Goal: Task Accomplishment & Management: Manage account settings

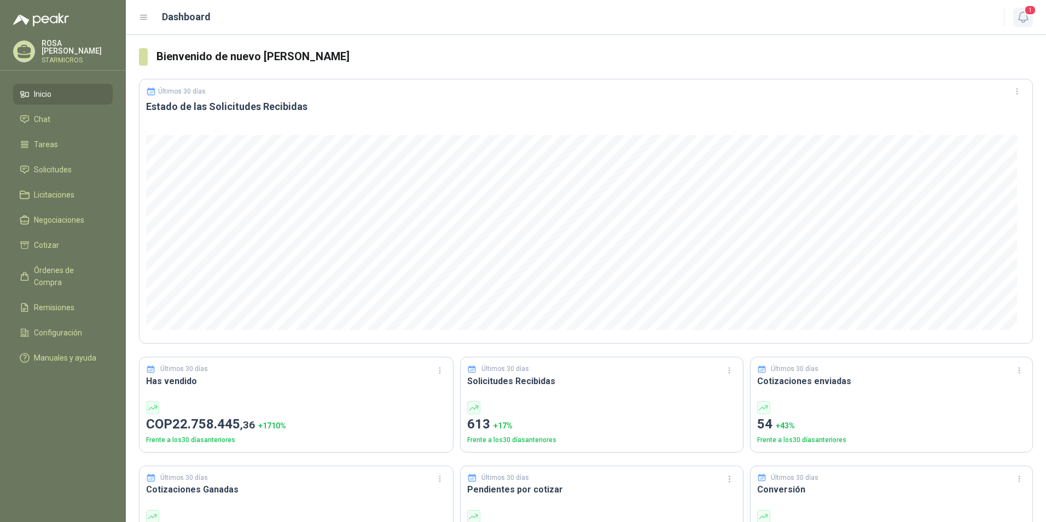
click at [1020, 20] on icon "button" at bounding box center [1022, 17] width 9 height 10
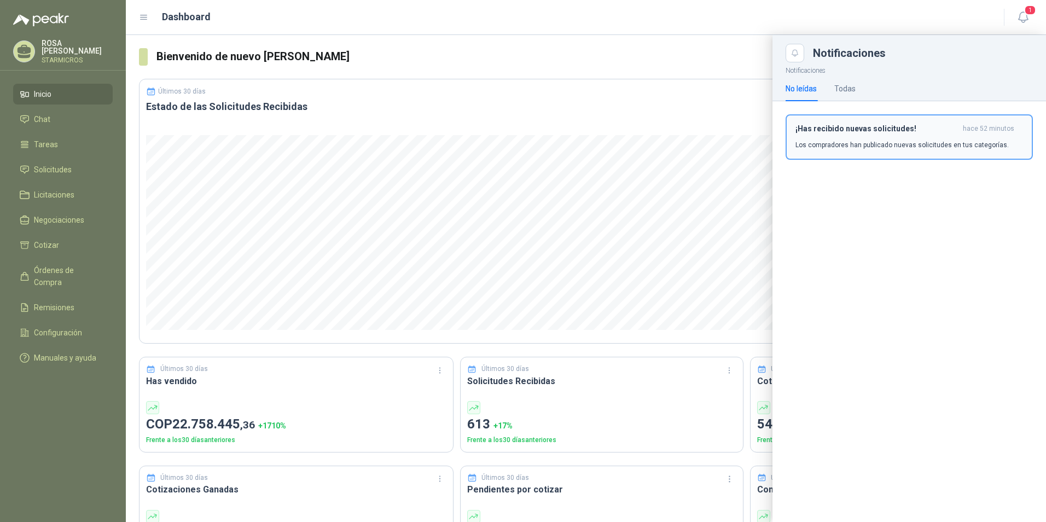
click at [867, 136] on div "¡Has recibido nuevas solicitudes! hace 52 minutos Los compradores han publicado…" at bounding box center [910, 137] width 228 height 26
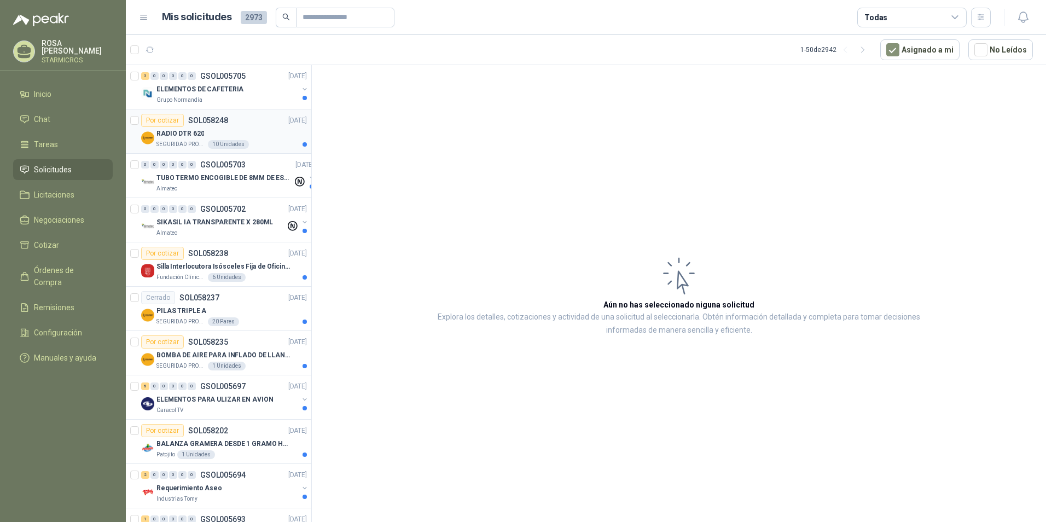
click at [237, 124] on div "Por cotizar SOL058248 [DATE]" at bounding box center [224, 120] width 166 height 13
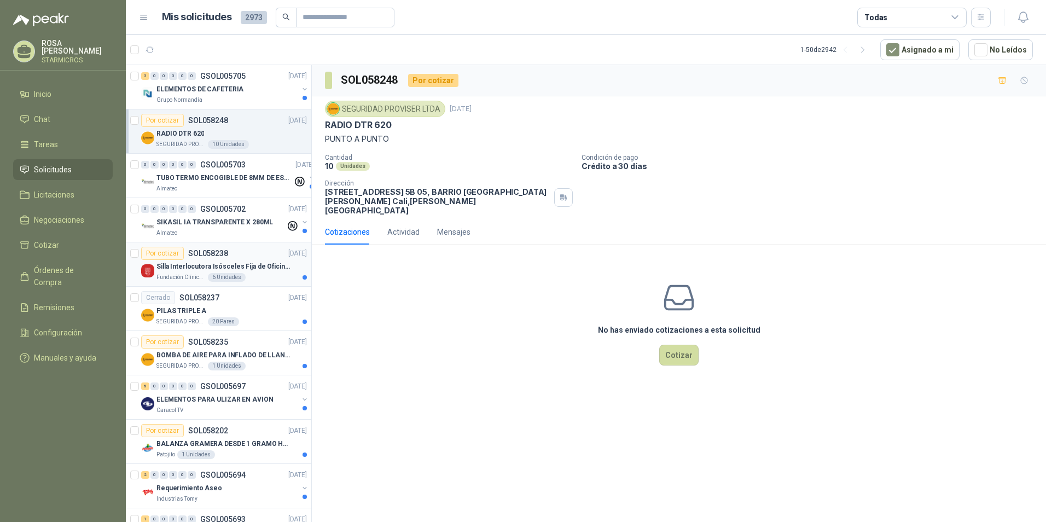
click at [259, 272] on div "Silla Interlocutora Isósceles Fija de Oficina Tela Negra Just Home Collection" at bounding box center [231, 266] width 150 height 13
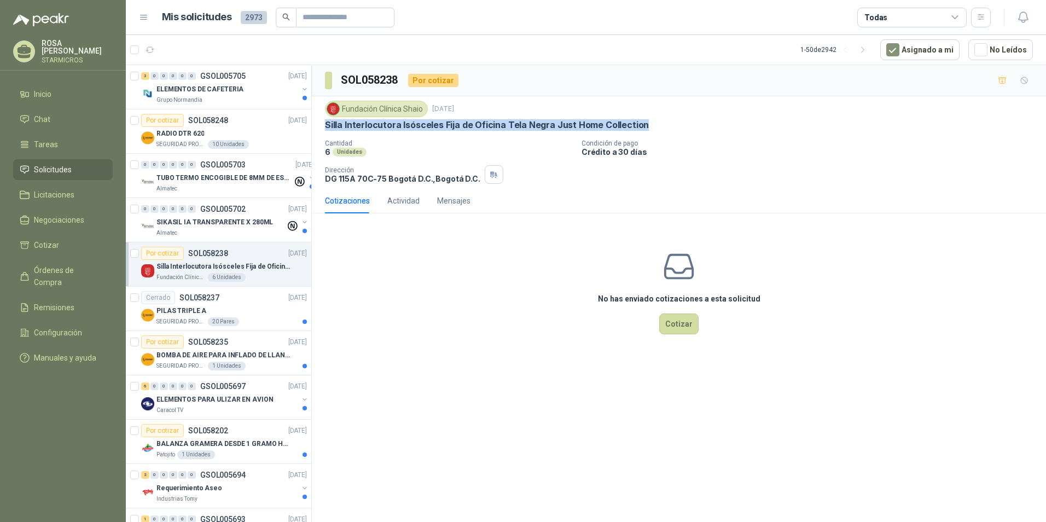
drag, startPoint x: 325, startPoint y: 124, endPoint x: 637, endPoint y: 128, distance: 311.9
click at [637, 128] on p "Silla Interlocutora Isósceles Fija de Oficina Tela Negra Just Home Collection" at bounding box center [487, 124] width 324 height 11
copy p "Silla Interlocutora Isósceles Fija de Oficina Tela Negra Just Home Collection"
click at [537, 131] on div "Fundación Clínica Shaio [DATE] Silla Interlocutora Isósceles Fija de Oficina Te…" at bounding box center [679, 142] width 708 height 83
copy p "Silla Interlocutora Isósceles Fija de Oficina Tela Negra Just Home Collection"
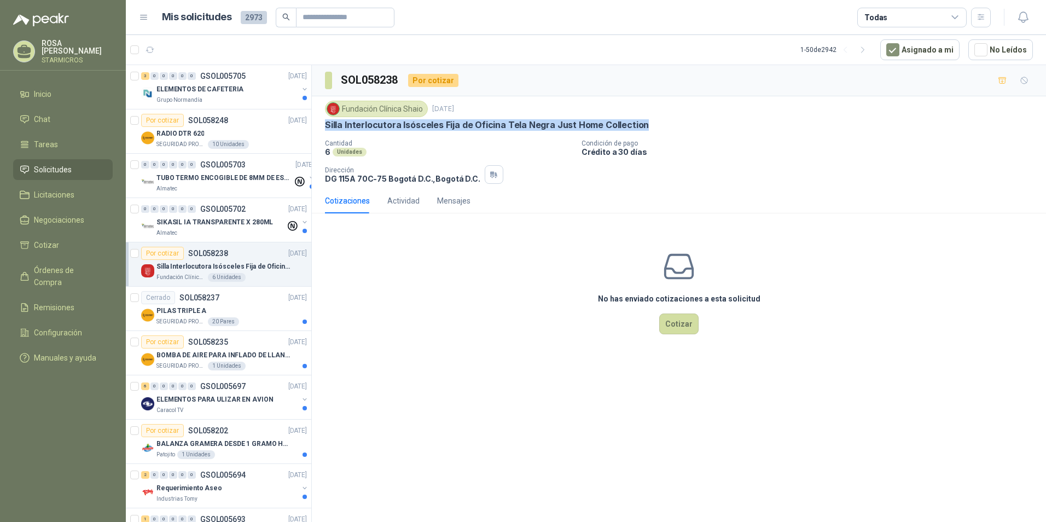
click at [515, 123] on p "Silla Interlocutora Isósceles Fija de Oficina Tela Negra Just Home Collection" at bounding box center [487, 124] width 324 height 11
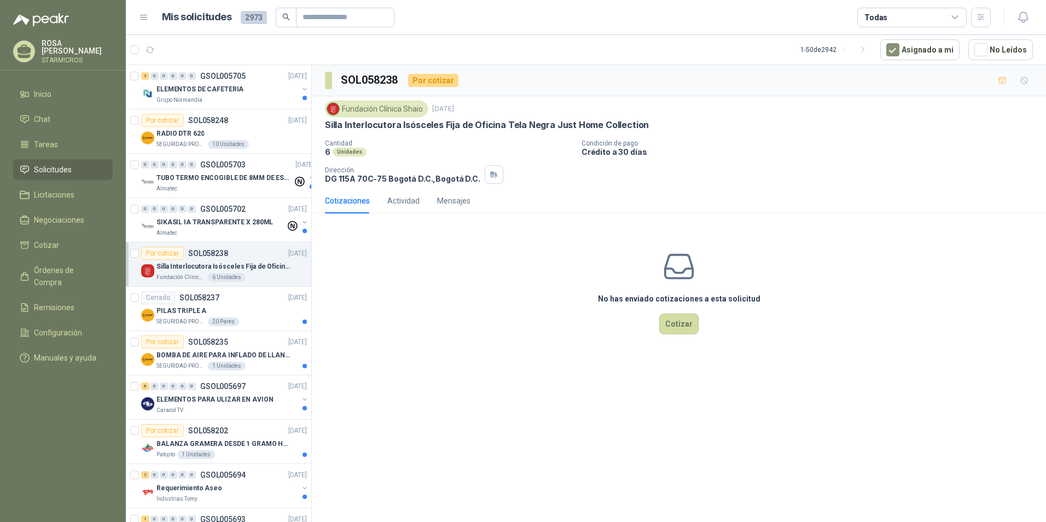
click at [517, 124] on p "Silla Interlocutora Isósceles Fija de Oficina Tela Negra Just Home Collection" at bounding box center [487, 124] width 324 height 11
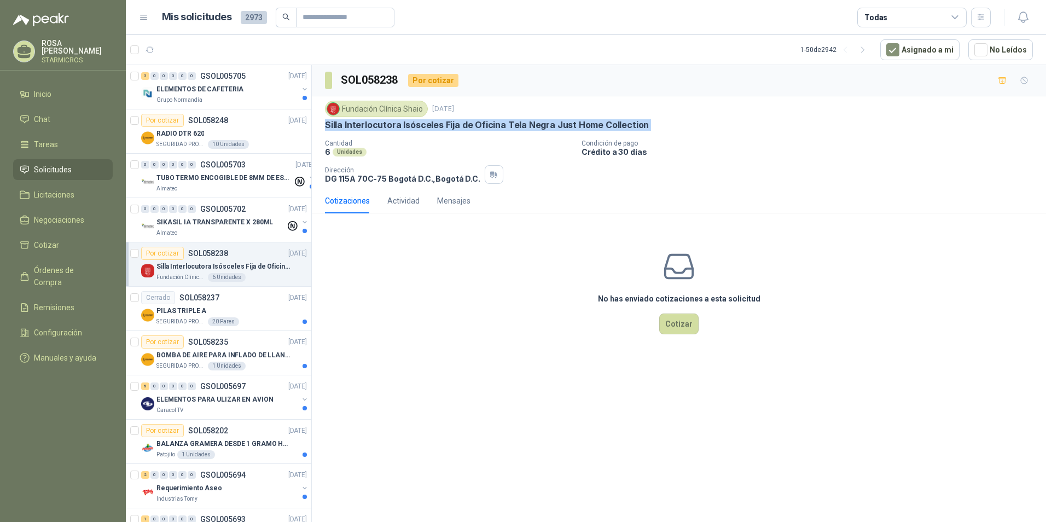
click at [517, 124] on p "Silla Interlocutora Isósceles Fija de Oficina Tela Negra Just Home Collection" at bounding box center [487, 124] width 324 height 11
copy p "Silla Interlocutora Isósceles Fija de Oficina Tela Negra Just Home Collection"
click at [212, 321] on div "20 Pares" at bounding box center [223, 321] width 31 height 9
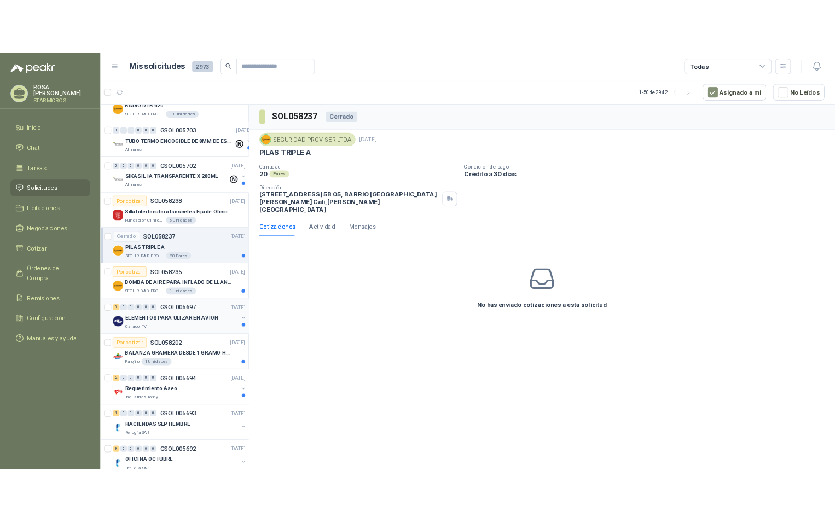
scroll to position [164, 0]
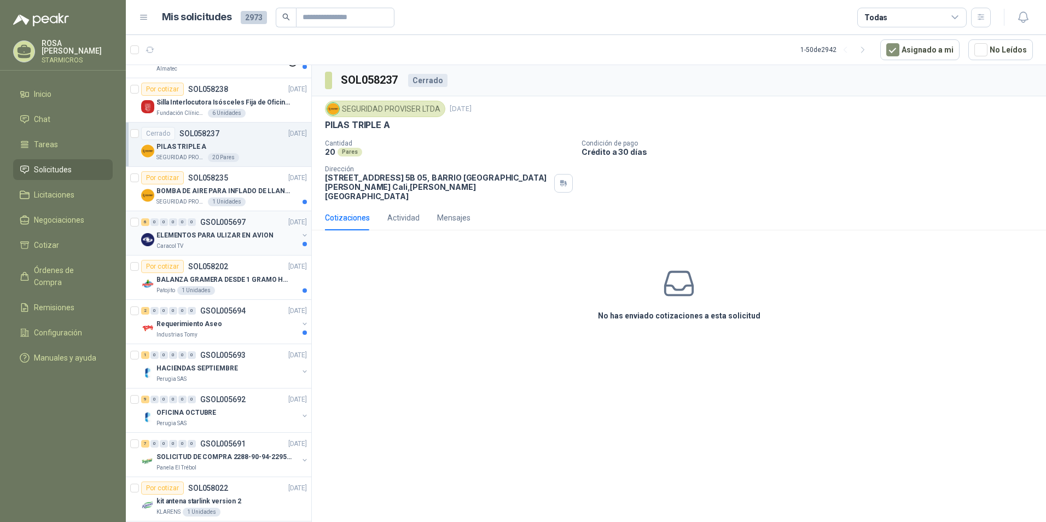
click at [221, 241] on div "ELEMENTOS PARA ULIZAR EN AVION" at bounding box center [227, 235] width 142 height 13
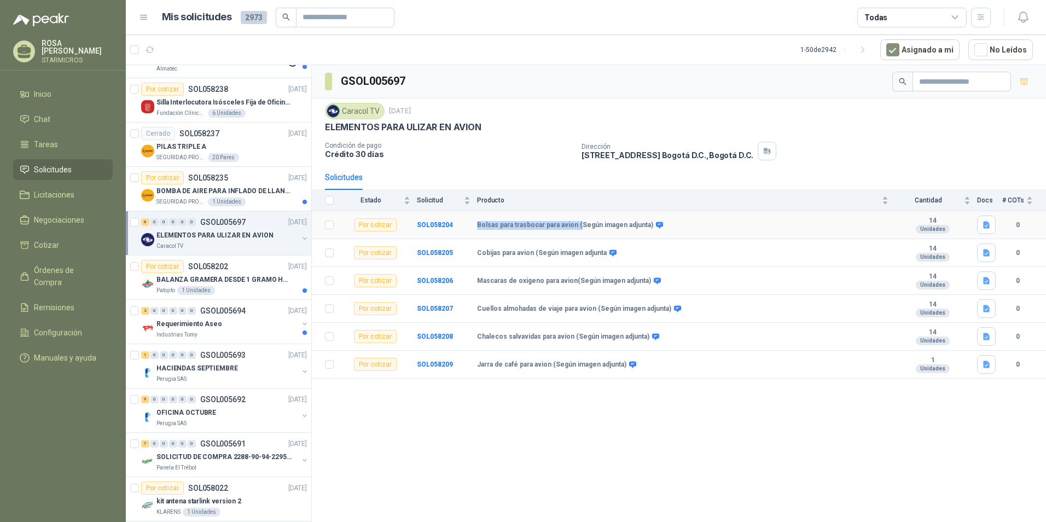
drag, startPoint x: 478, startPoint y: 229, endPoint x: 577, endPoint y: 230, distance: 99.6
click at [577, 230] on td "Bolsas para trasbocar para avion (Según imagen adjunta)" at bounding box center [686, 225] width 418 height 28
click at [655, 224] on icon at bounding box center [659, 225] width 8 height 8
click at [453, 228] on td "SOL058204" at bounding box center [447, 225] width 60 height 28
click at [443, 227] on b "SOL058204" at bounding box center [435, 225] width 36 height 8
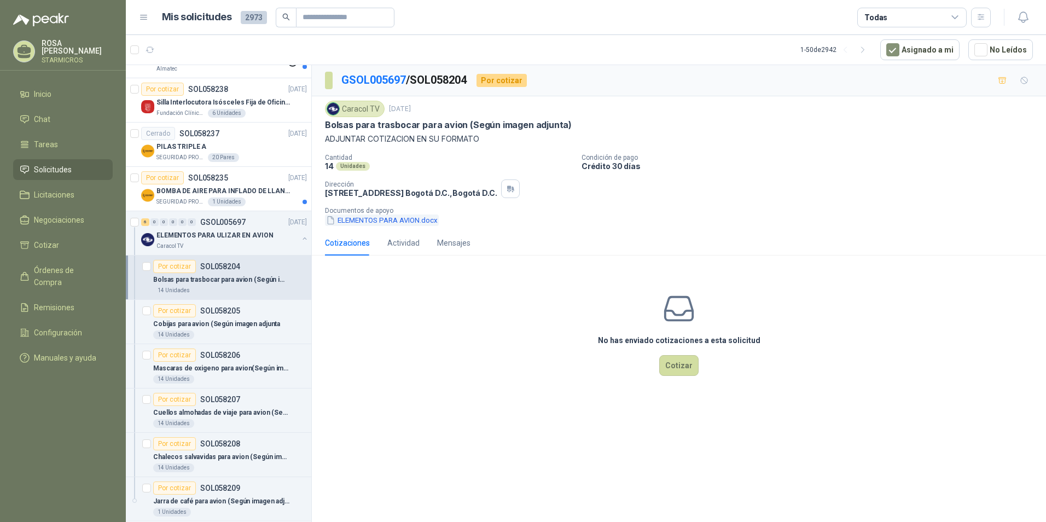
click at [373, 218] on button "ELEMENTOS PARA AVION.docx" at bounding box center [382, 219] width 114 height 11
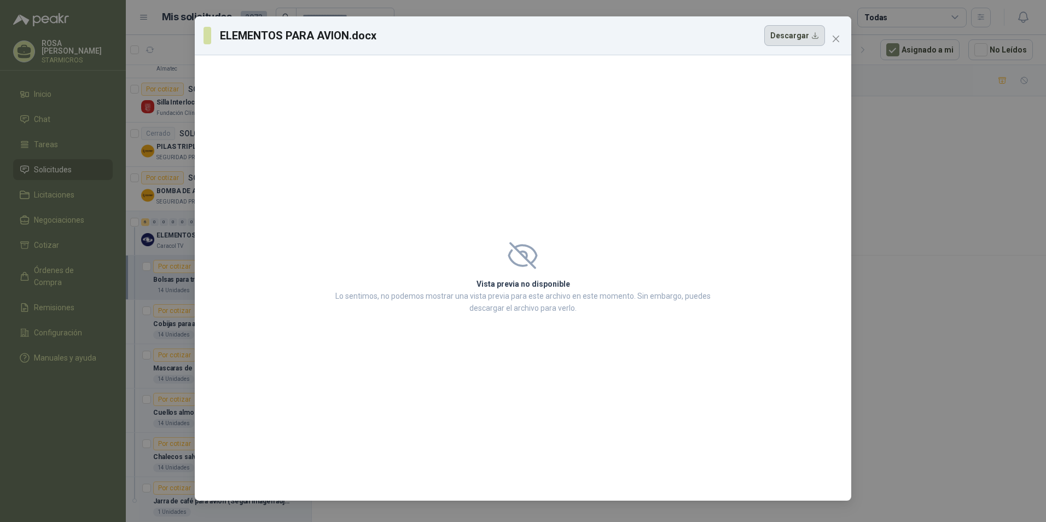
click at [806, 42] on button "Descargar" at bounding box center [794, 35] width 61 height 21
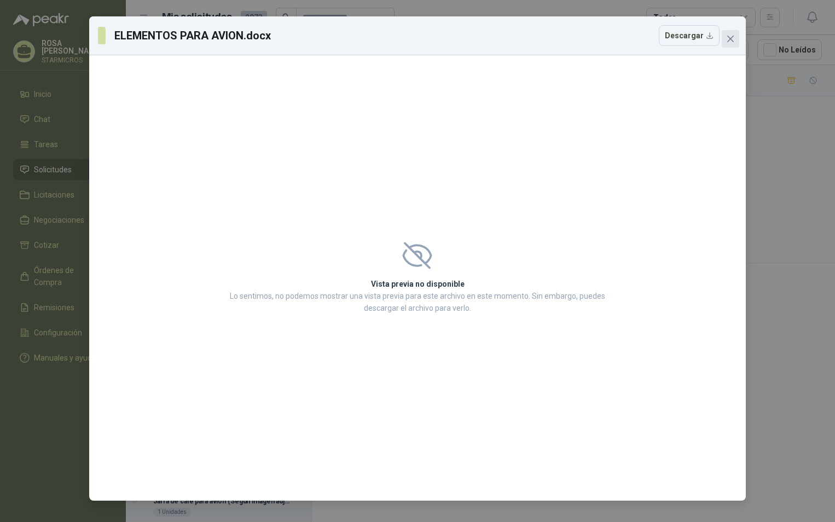
click at [728, 39] on icon "close" at bounding box center [730, 38] width 9 height 9
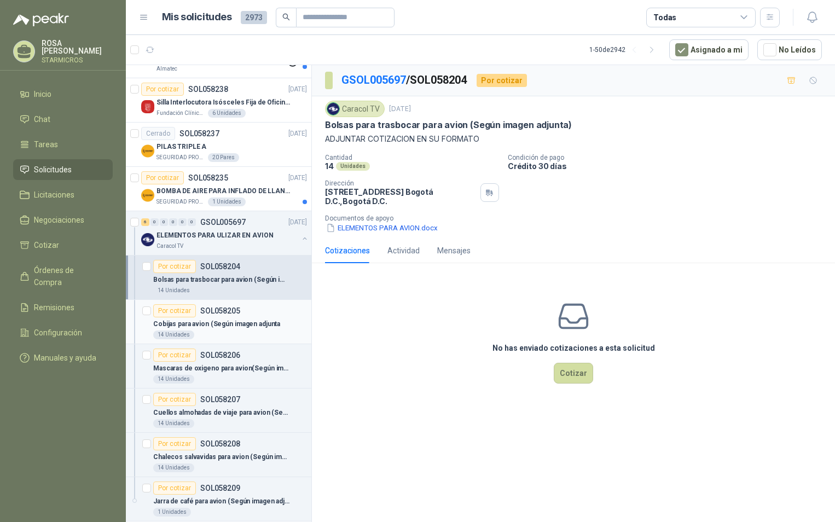
click at [213, 319] on p "Cobijas para avion (Según imagen adjunta" at bounding box center [216, 324] width 127 height 10
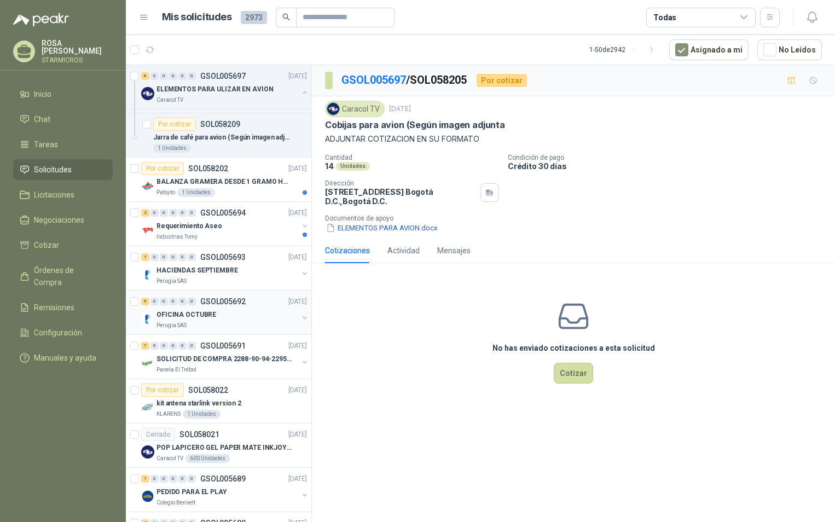
scroll to position [547, 0]
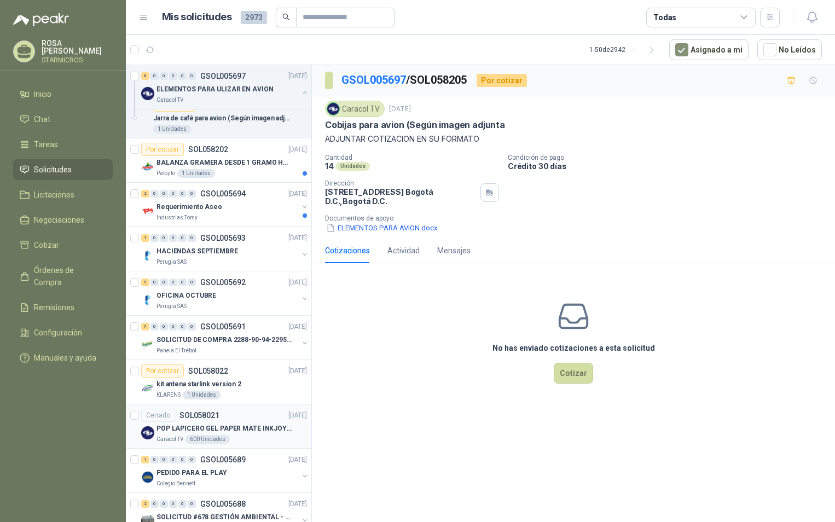
click at [248, 440] on div "Caracol TV 600 Unidades" at bounding box center [231, 439] width 150 height 9
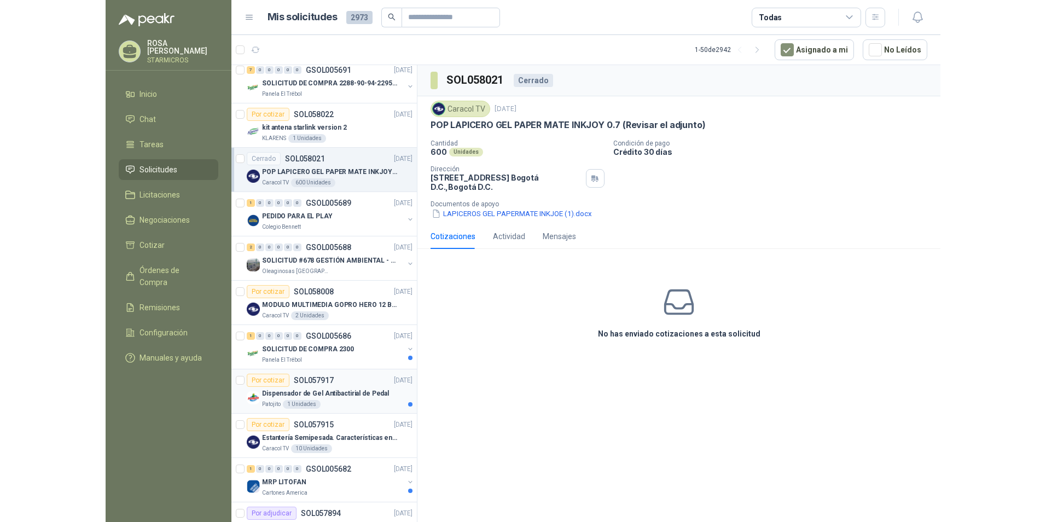
scroll to position [821, 0]
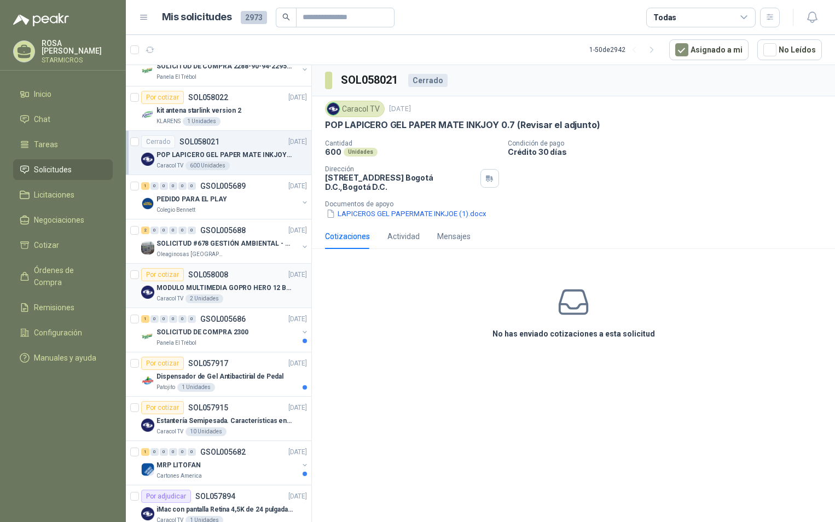
click at [245, 301] on div "Caracol TV 2 Unidades" at bounding box center [231, 298] width 150 height 9
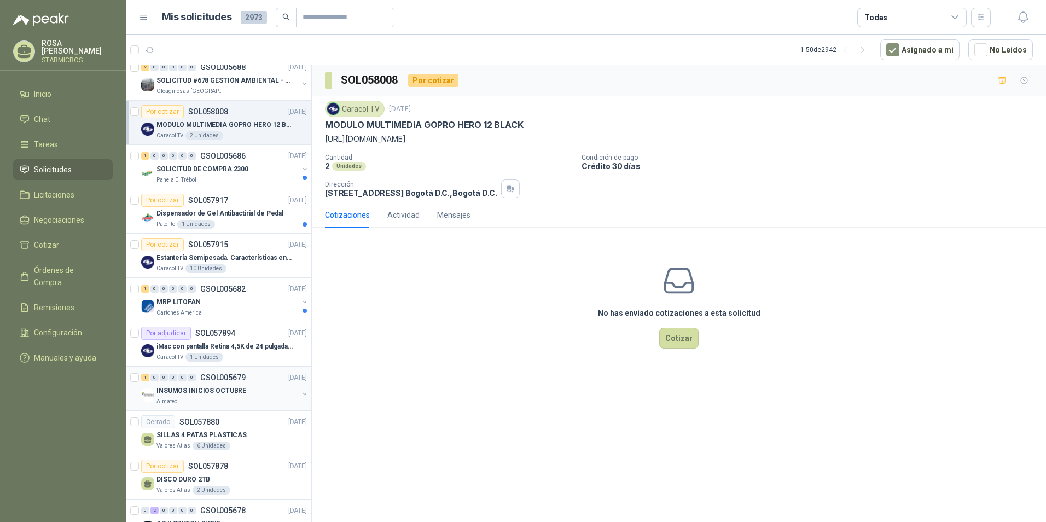
scroll to position [985, 0]
click at [248, 354] on div "Caracol TV 1 Unidades" at bounding box center [231, 356] width 150 height 9
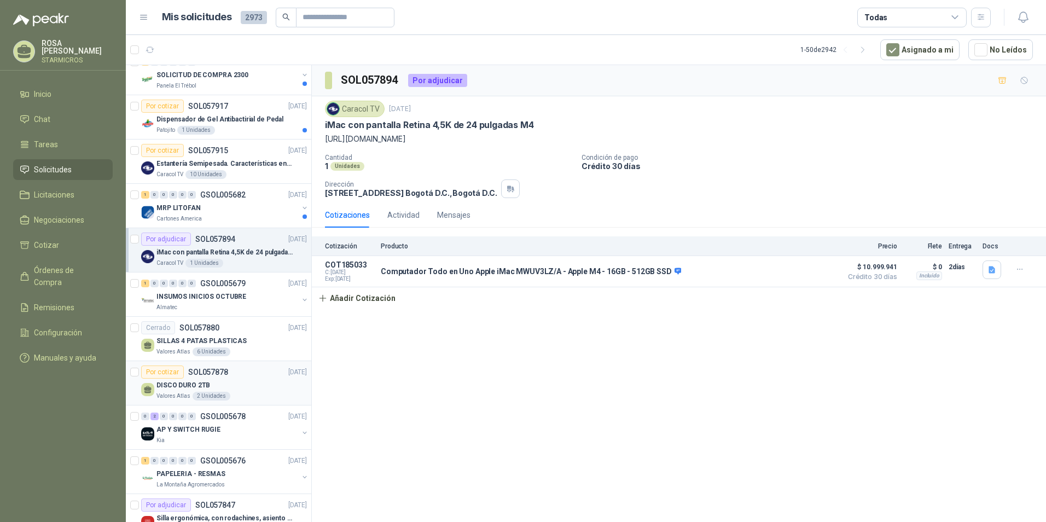
scroll to position [1149, 0]
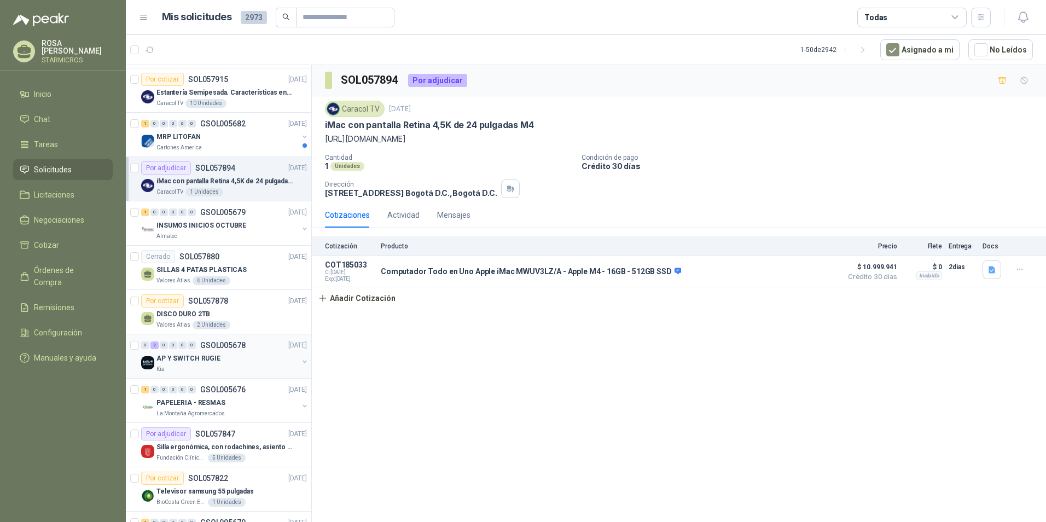
click at [240, 369] on div "Kia" at bounding box center [227, 369] width 142 height 9
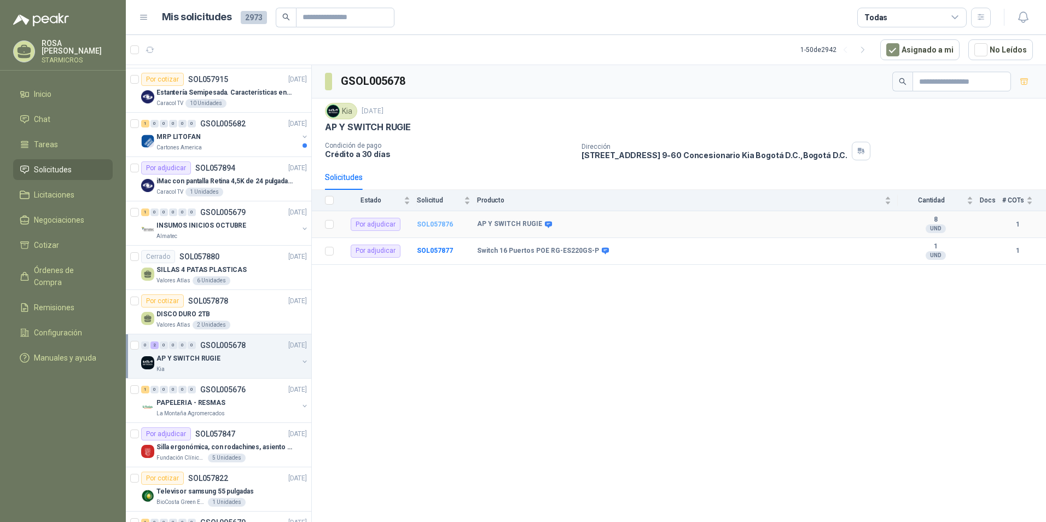
click at [446, 225] on b "SOL057876" at bounding box center [435, 224] width 36 height 8
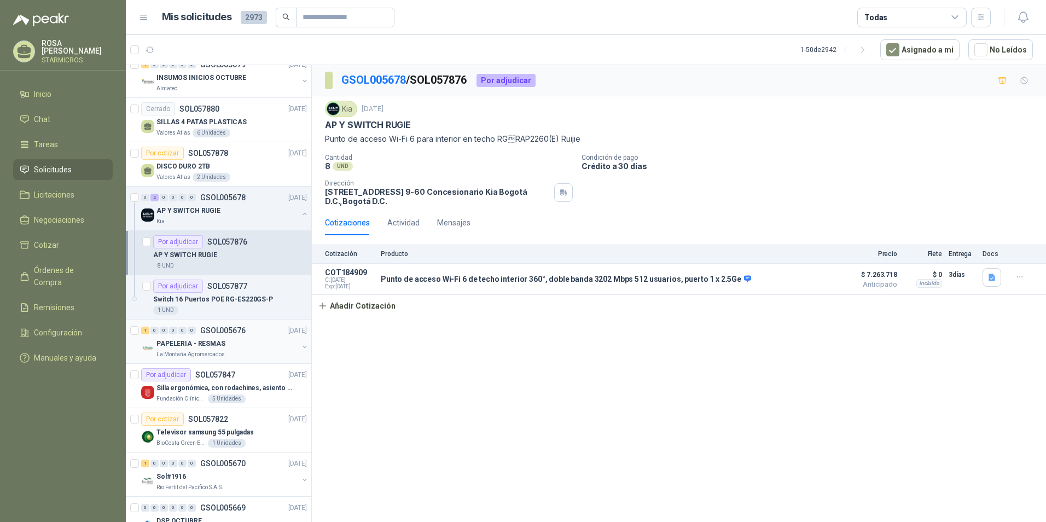
scroll to position [1313, 0]
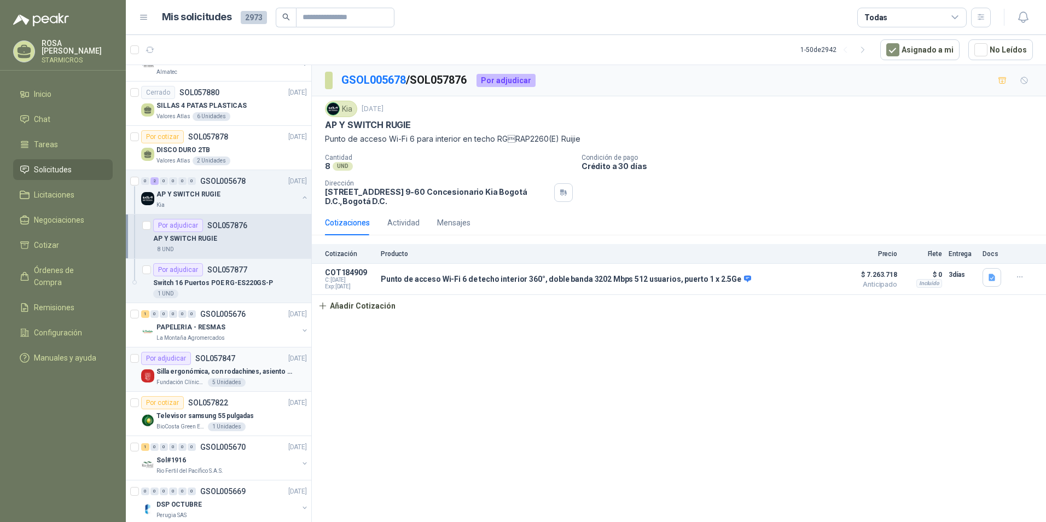
click at [265, 387] on article "Por adjudicar SOL057847 [DATE] Silla ergonómica, con rodachines, asiento ajusta…" at bounding box center [218, 369] width 185 height 44
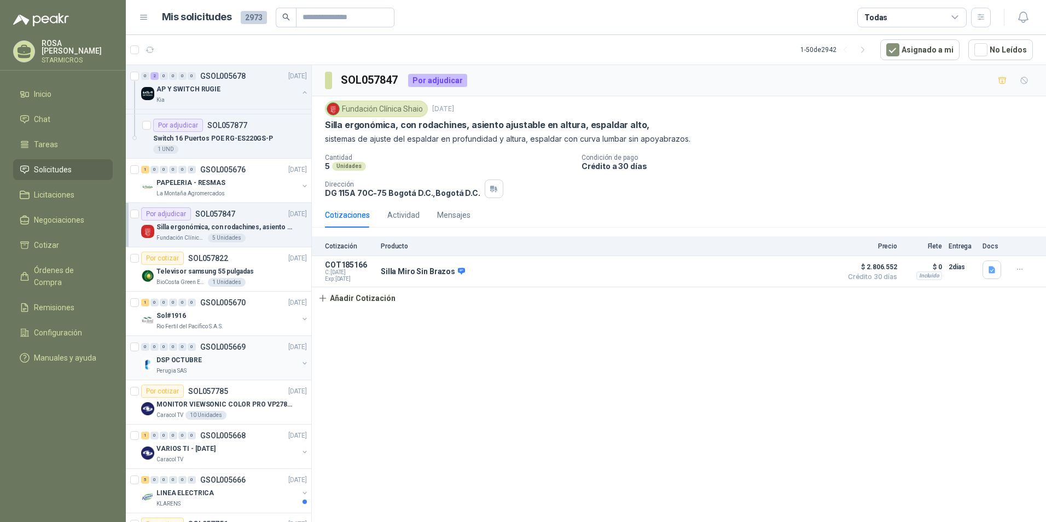
scroll to position [1477, 0]
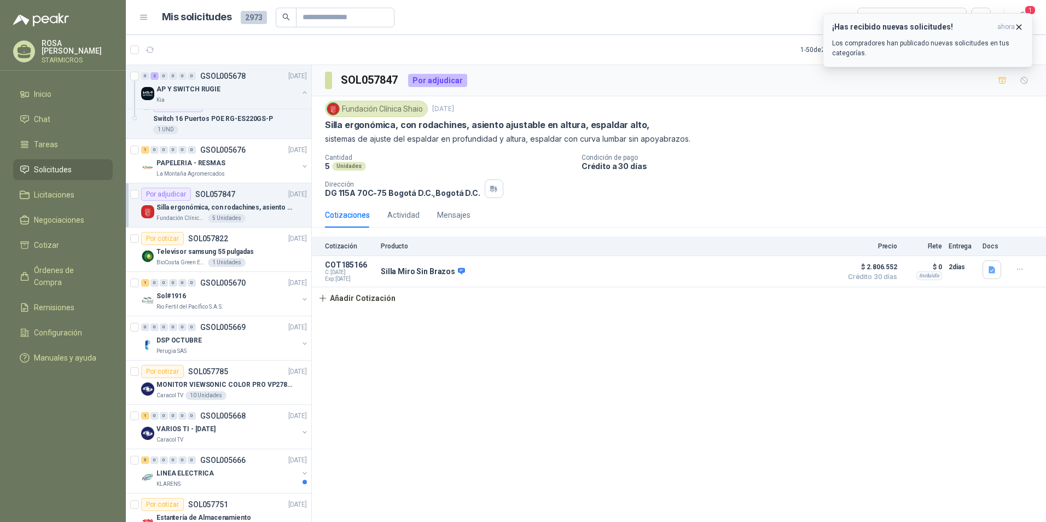
click at [913, 30] on h3 "¡Has recibido nuevas solicitudes!" at bounding box center [912, 26] width 161 height 9
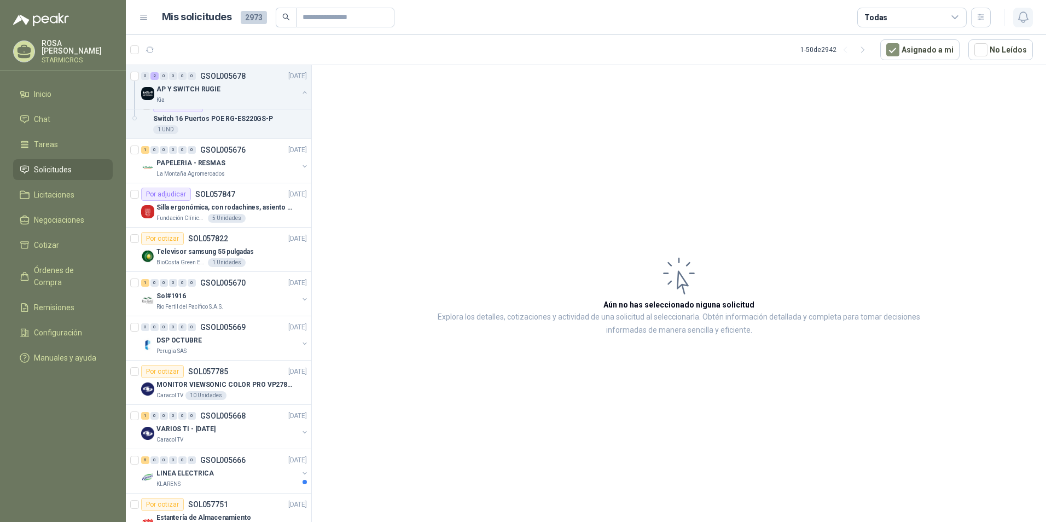
click at [1029, 13] on icon "button" at bounding box center [1024, 17] width 14 height 14
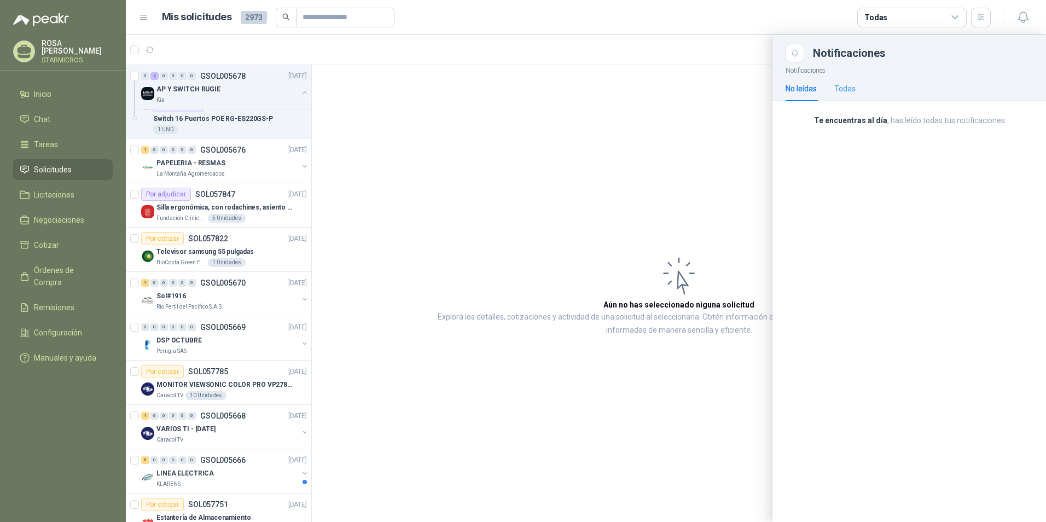
click at [846, 96] on div "Todas" at bounding box center [844, 88] width 21 height 25
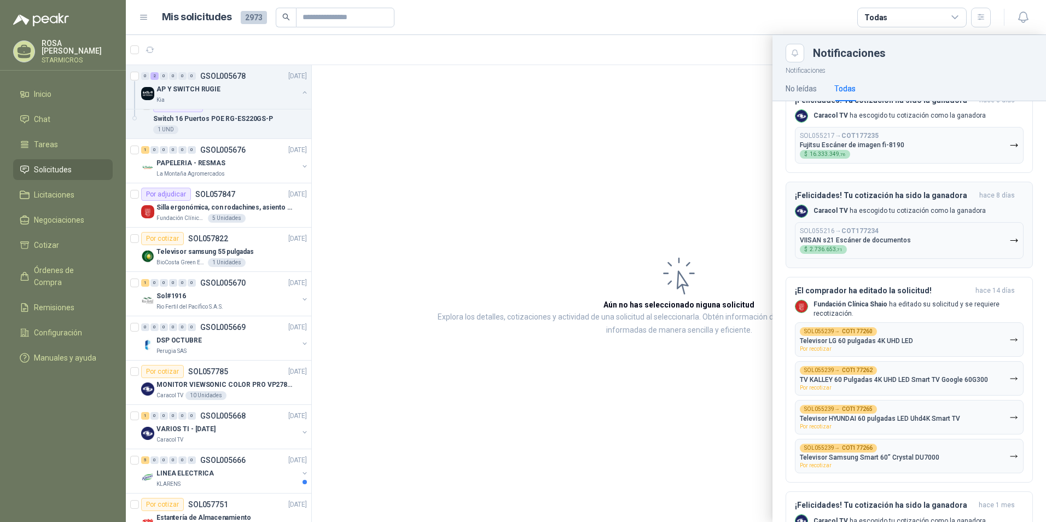
scroll to position [219, 0]
